Goal: Task Accomplishment & Management: Manage account settings

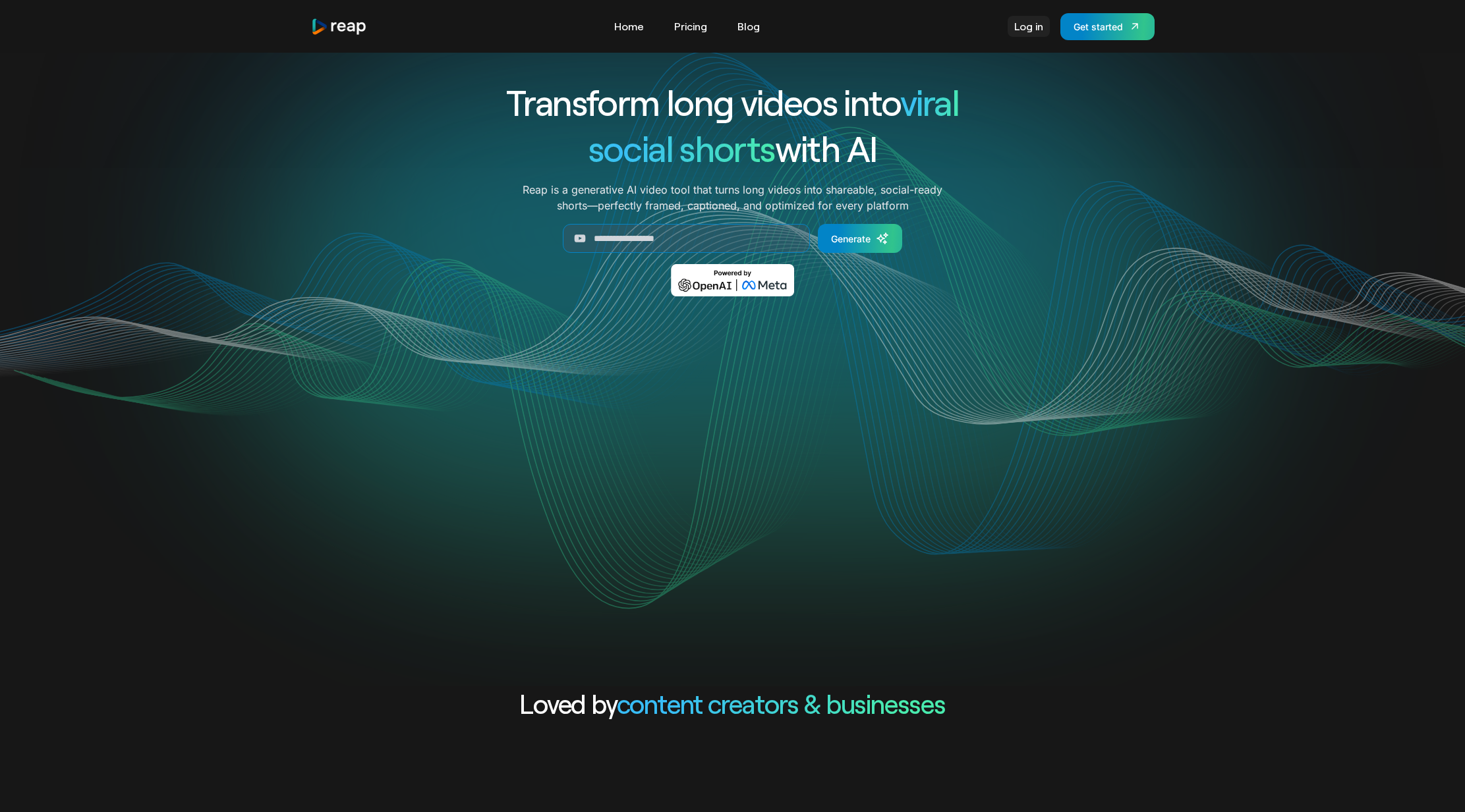
click at [1025, 30] on link "Log in" at bounding box center [1029, 26] width 42 height 21
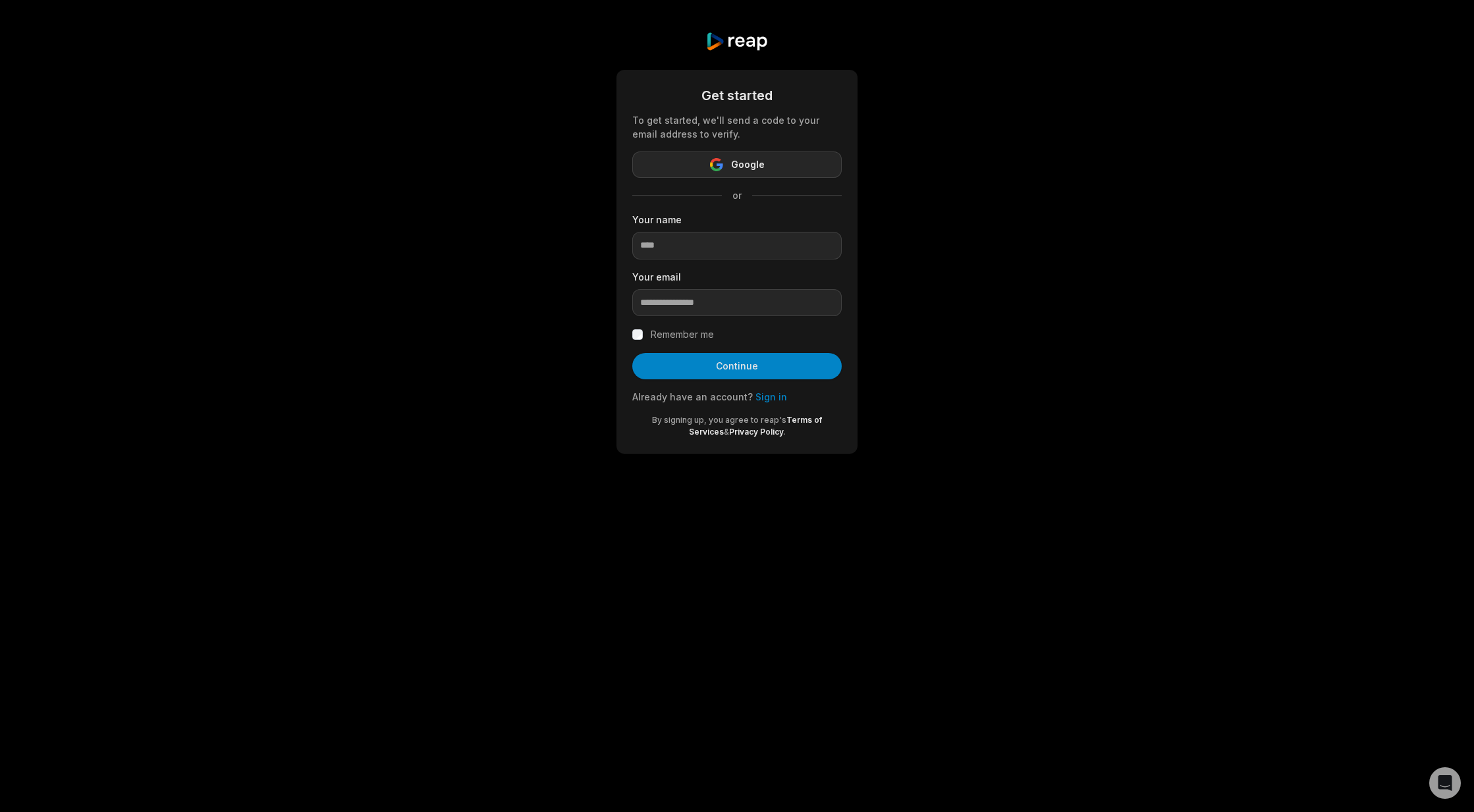
click at [825, 156] on button "Google" at bounding box center [736, 165] width 210 height 26
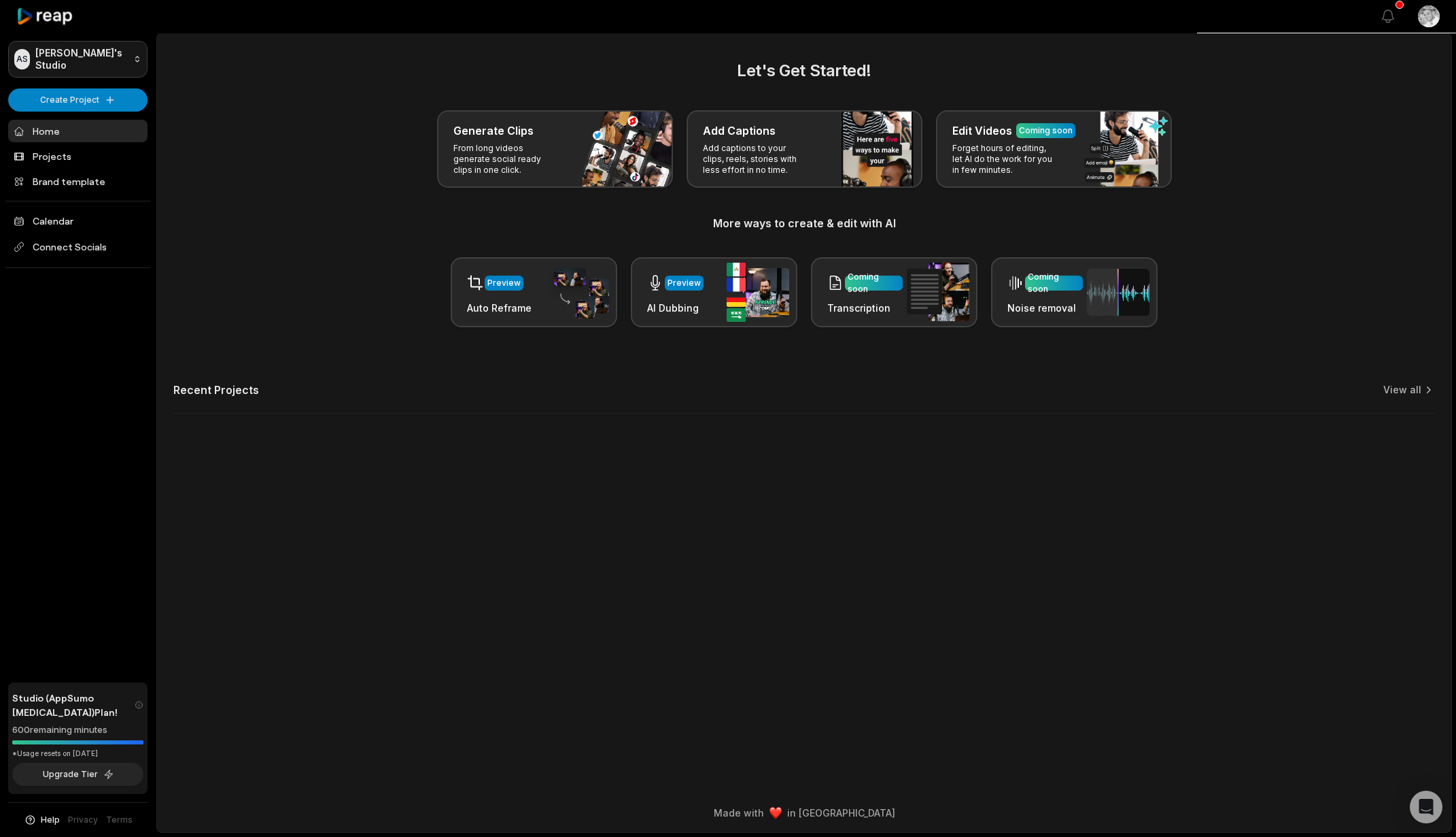
click at [94, 57] on html "AS Aaron's Studio Create Project Home Projects Brand template Calendar Connect …" at bounding box center [728, 418] width 1456 height 837
click at [93, 57] on html "AS Aaron's Studio Create Project Home Projects Brand template Calendar Connect …" at bounding box center [728, 418] width 1456 height 837
click at [51, 163] on link "Projects" at bounding box center [78, 156] width 140 height 23
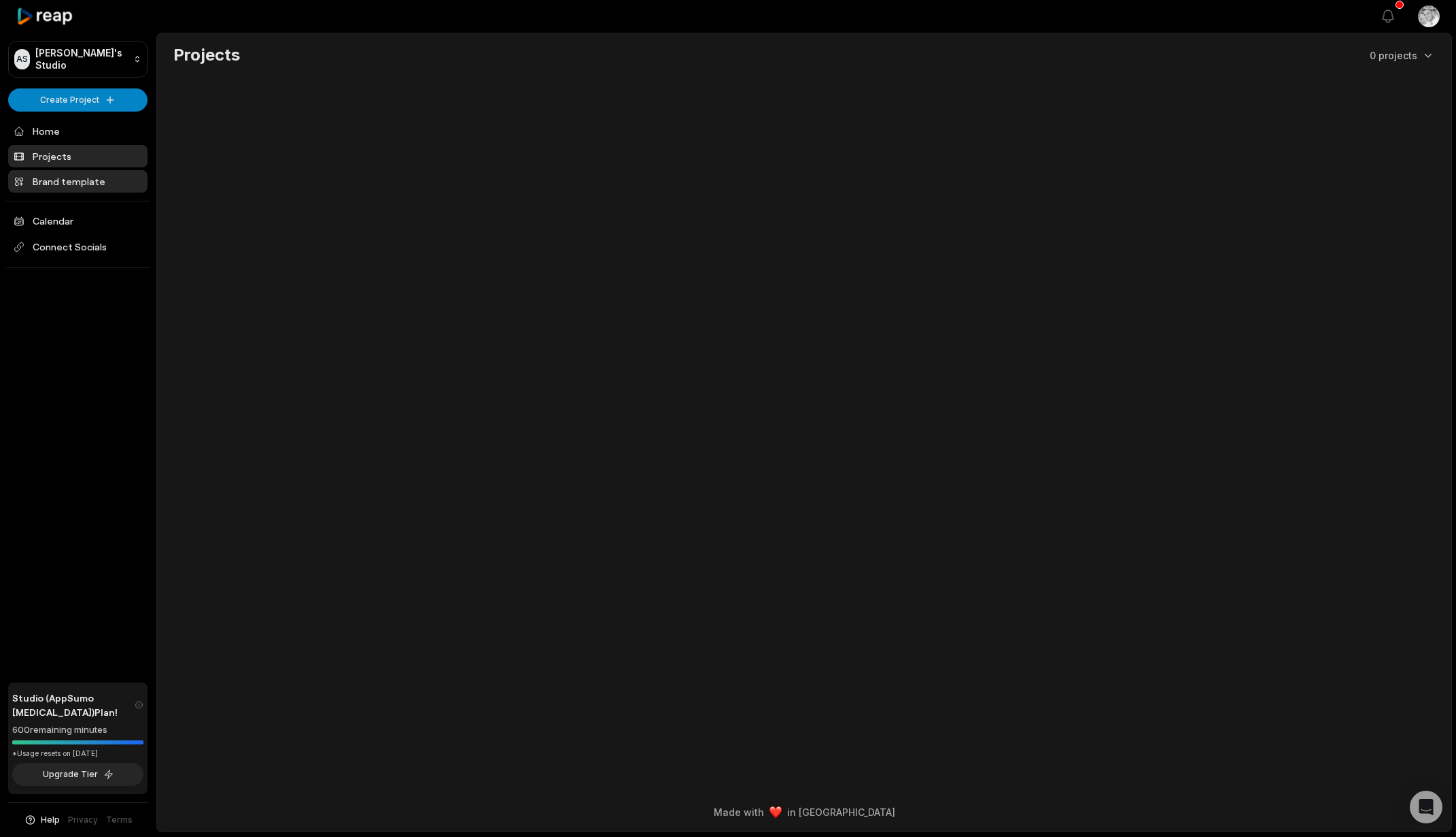
click at [77, 184] on link "Brand template" at bounding box center [78, 181] width 140 height 23
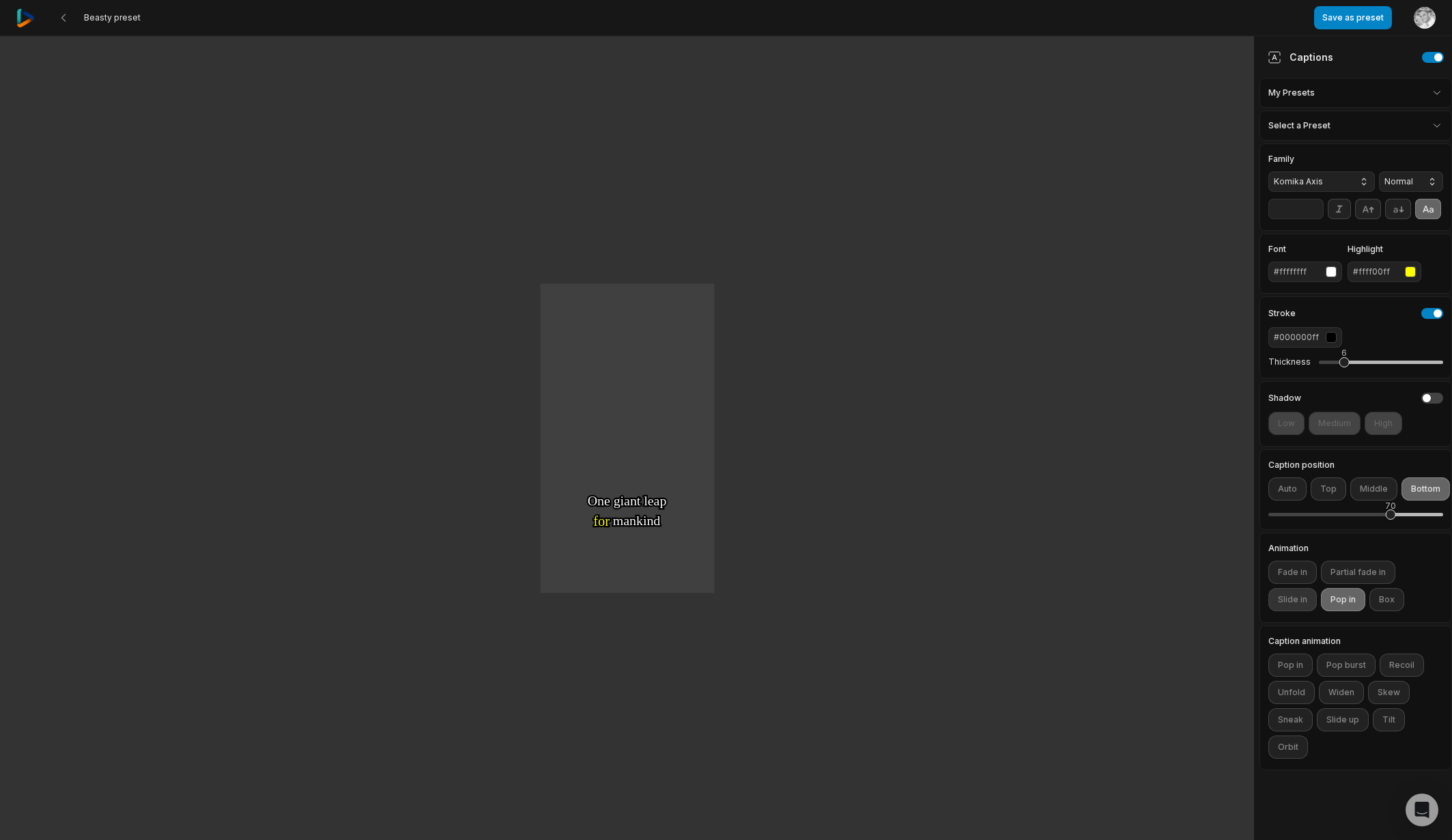
click at [1283, 597] on button "Slide in" at bounding box center [1292, 599] width 48 height 23
click at [1336, 604] on button "Pop in" at bounding box center [1343, 599] width 45 height 23
click at [1296, 575] on button "Fade in" at bounding box center [1292, 571] width 48 height 23
click at [1358, 602] on button "Pop in" at bounding box center [1343, 599] width 45 height 23
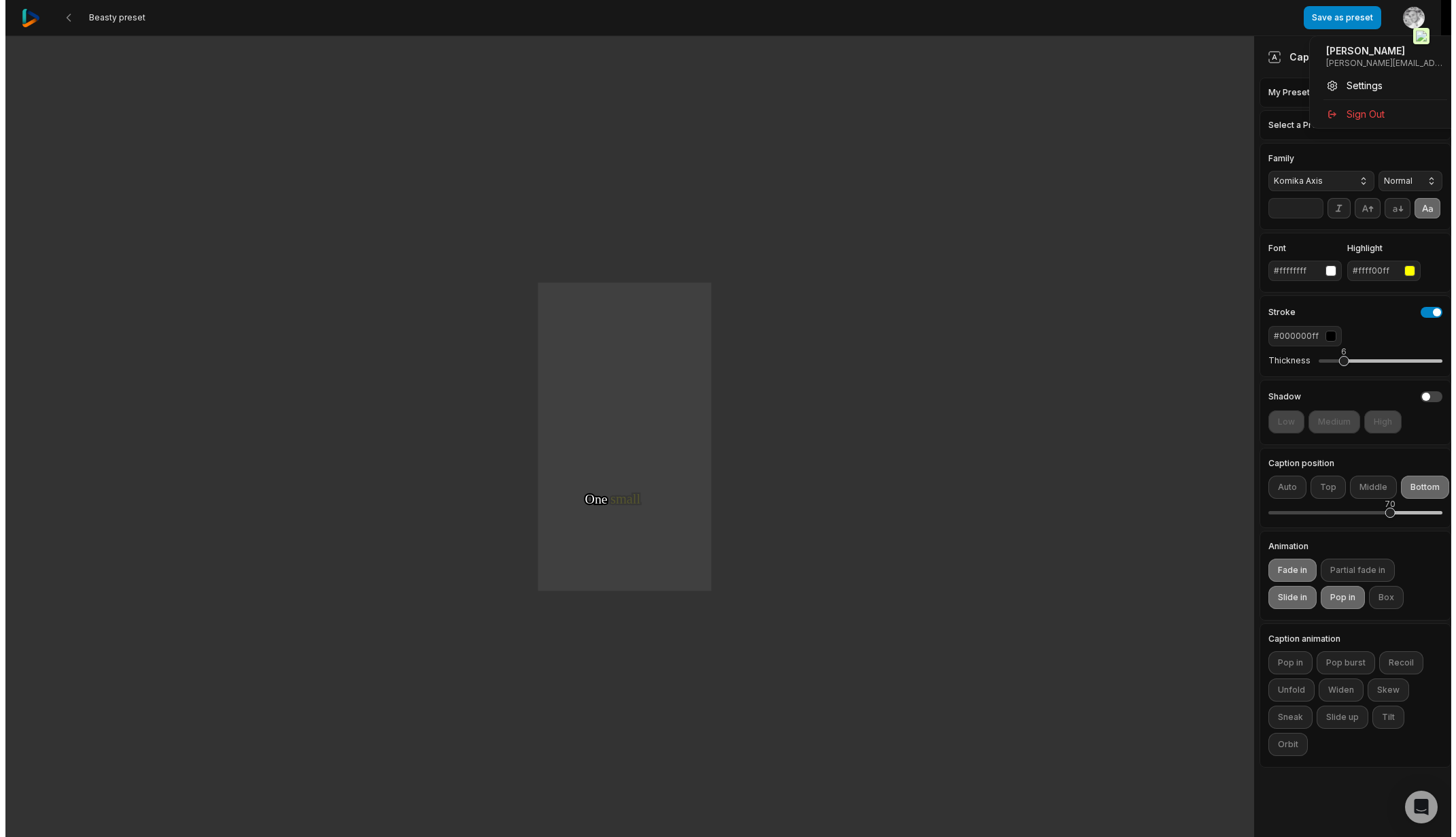
click at [1419, 25] on html "Beasty preset Save as preset Open user menu One One small small step step for f…" at bounding box center [723, 418] width 1446 height 837
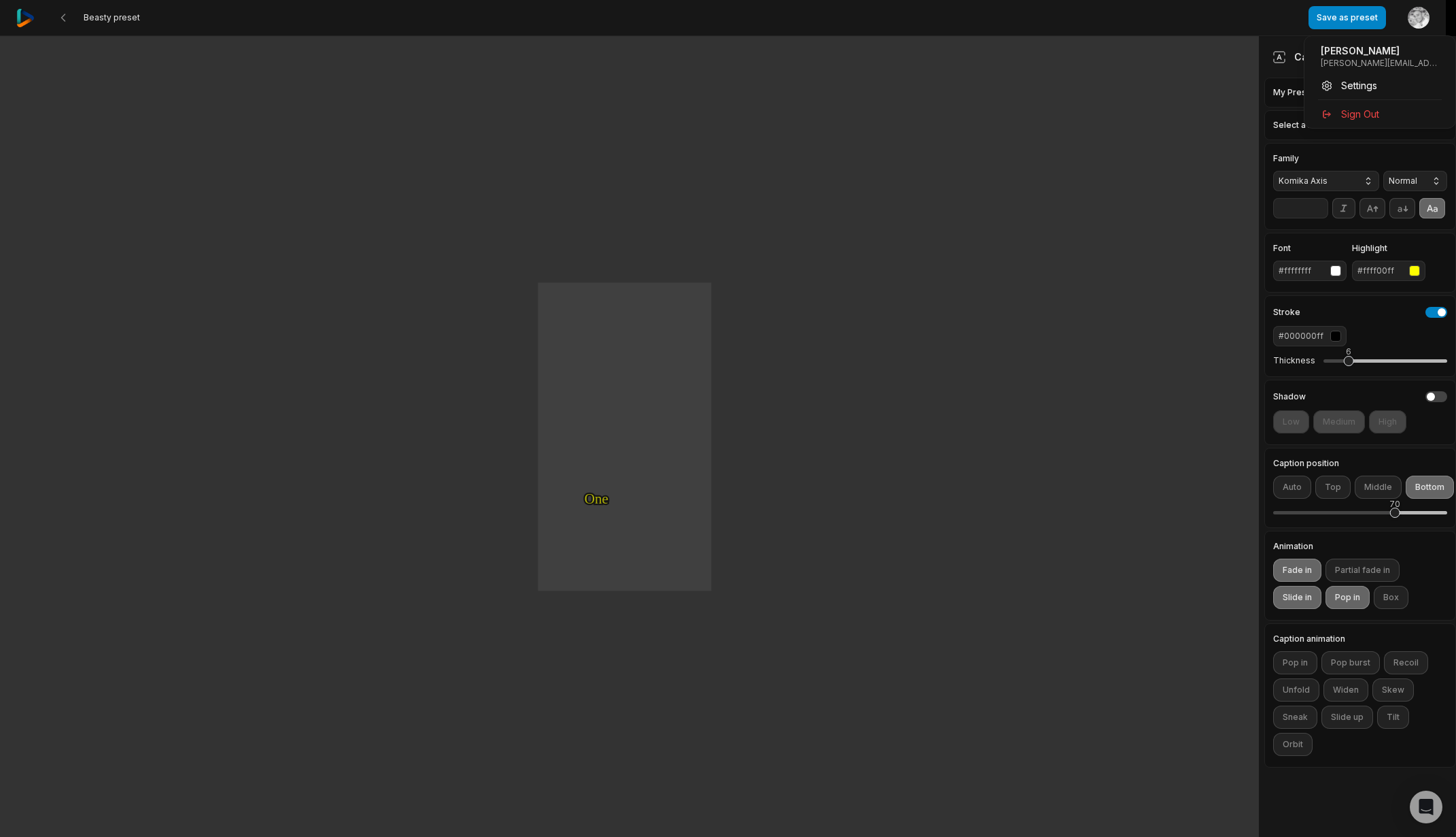
click at [24, 16] on html "Beasty preset Save as preset Open user menu One One small small step step for f…" at bounding box center [728, 418] width 1456 height 837
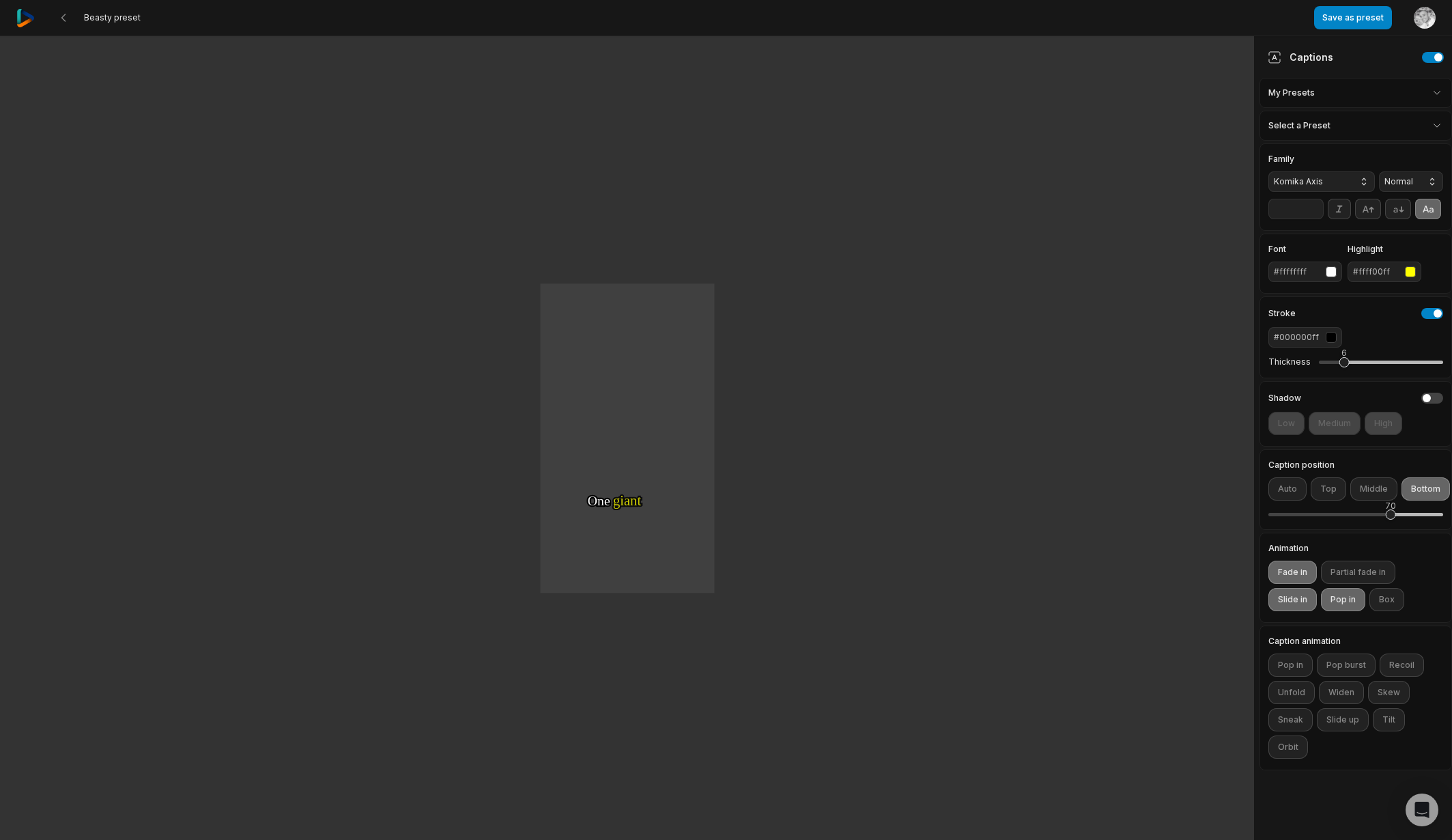
click at [25, 16] on img at bounding box center [25, 19] width 19 height 19
